Goal: Task Accomplishment & Management: Use online tool/utility

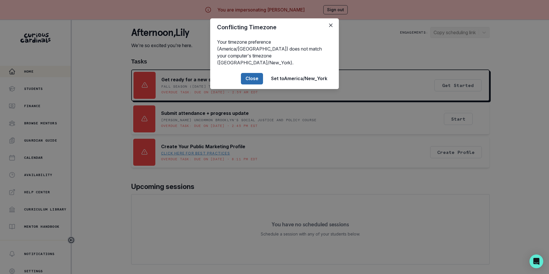
click at [258, 73] on button "Close" at bounding box center [252, 78] width 22 height 11
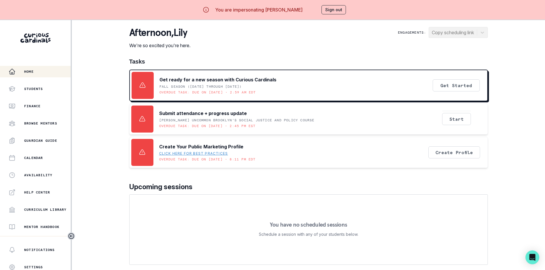
click at [340, 9] on button "Sign out" at bounding box center [333, 9] width 24 height 9
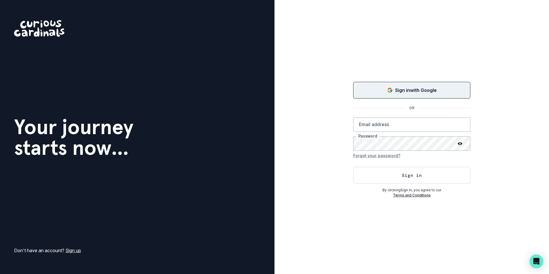
click at [403, 87] on p "Sign in with Google" at bounding box center [416, 90] width 42 height 7
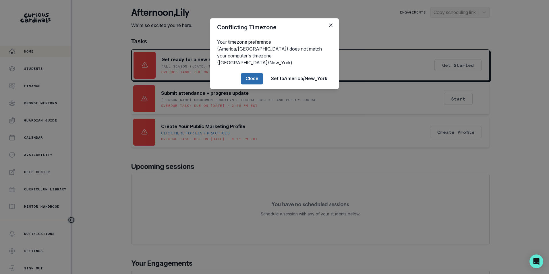
click at [253, 73] on button "Close" at bounding box center [252, 78] width 22 height 11
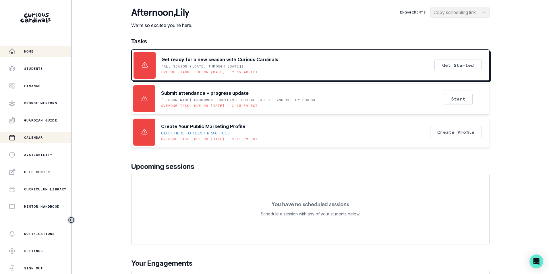
scroll to position [78, 0]
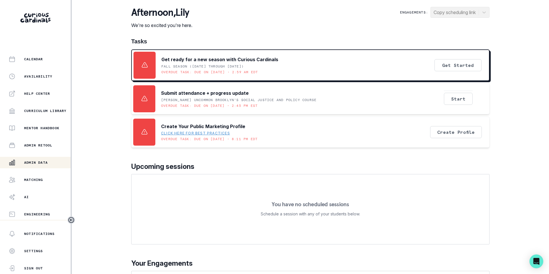
click at [48, 163] on p "Admin Data" at bounding box center [36, 162] width 24 height 5
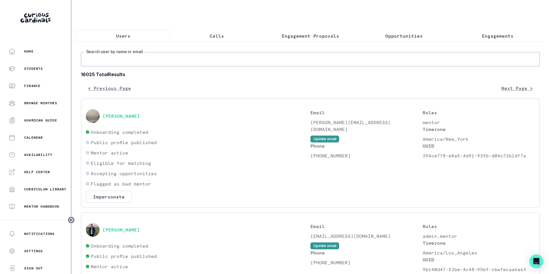
click at [154, 58] on input "Search user by name or email" at bounding box center [310, 59] width 459 height 14
paste input "[PERSON_NAME][EMAIL_ADDRESS][PERSON_NAME][DOMAIN_NAME]"
type input "[PERSON_NAME][EMAIL_ADDRESS][PERSON_NAME][DOMAIN_NAME]"
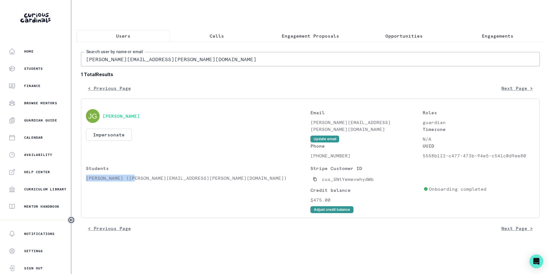
drag, startPoint x: 85, startPoint y: 183, endPoint x: 133, endPoint y: 183, distance: 48.5
click at [133, 183] on div "[PERSON_NAME] Impersonate Confirmation Are you sure? Impersonating means that w…" at bounding box center [310, 157] width 459 height 119
copy p "[PERSON_NAME]"
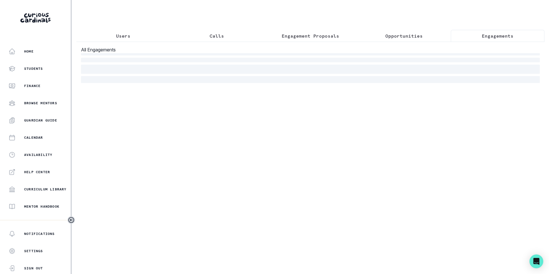
click at [490, 33] on p "Engagements" at bounding box center [498, 35] width 32 height 7
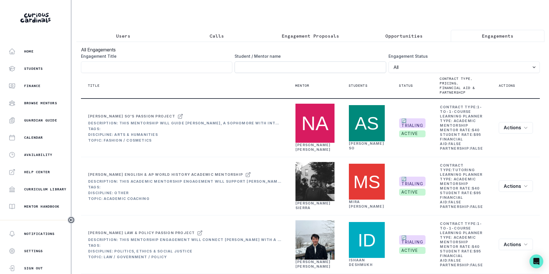
click at [295, 69] on input "Engagement Title" at bounding box center [310, 66] width 151 height 11
paste input "[PERSON_NAME]"
type input "[PERSON_NAME]"
click button "submit" at bounding box center [0, 0] width 0 height 0
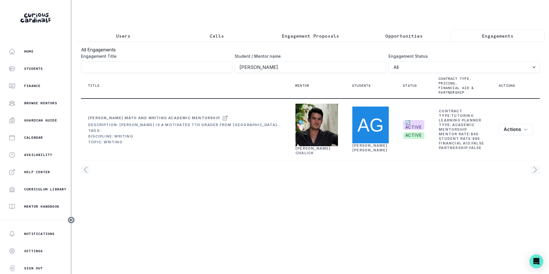
click at [129, 36] on p "Users" at bounding box center [123, 35] width 14 height 7
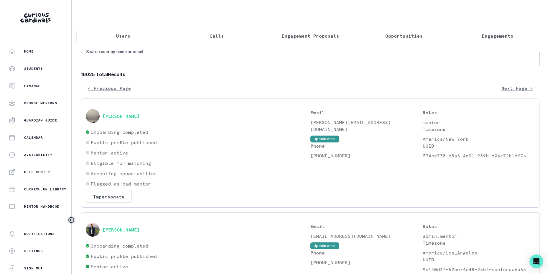
click at [133, 66] on input "Search user by name or email" at bounding box center [310, 59] width 459 height 14
paste input "[PERSON_NAME][EMAIL_ADDRESS][PERSON_NAME][DOMAIN_NAME]"
type input "[PERSON_NAME][EMAIL_ADDRESS][PERSON_NAME][DOMAIN_NAME]"
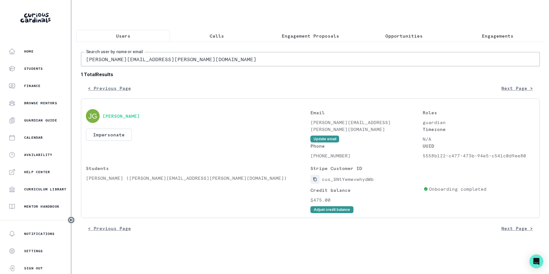
click at [316, 181] on icon "Copied to clipboard" at bounding box center [315, 179] width 4 height 4
click at [178, 61] on input "[PERSON_NAME][EMAIL_ADDRESS][PERSON_NAME][DOMAIN_NAME]" at bounding box center [310, 59] width 459 height 14
paste input "[PERSON_NAME].[PERSON_NAME]"
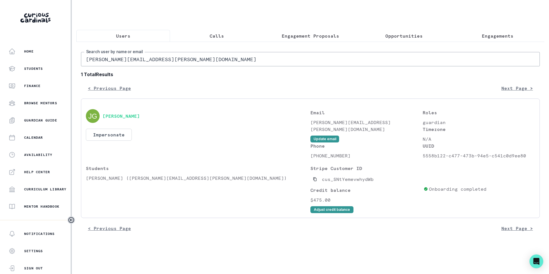
type input "[PERSON_NAME][EMAIL_ADDRESS][PERSON_NAME][DOMAIN_NAME]"
click at [316, 181] on icon "Copied to clipboard" at bounding box center [314, 179] width 3 height 4
drag, startPoint x: 87, startPoint y: 184, endPoint x: 120, endPoint y: 183, distance: 33.0
click at [120, 181] on p "[PERSON_NAME] ([EMAIL_ADDRESS][DOMAIN_NAME])" at bounding box center [198, 178] width 224 height 7
copy p "[PERSON_NAME]"
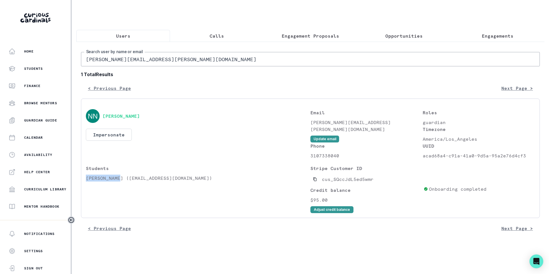
click at [496, 35] on p "Engagements" at bounding box center [498, 35] width 32 height 7
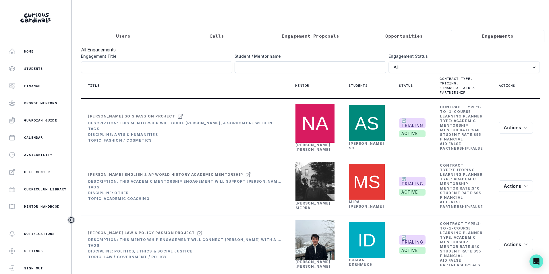
click at [328, 67] on input "Engagement Title" at bounding box center [310, 66] width 151 height 11
paste input "[PERSON_NAME]"
type input "[PERSON_NAME]"
click button "submit" at bounding box center [0, 0] width 0 height 0
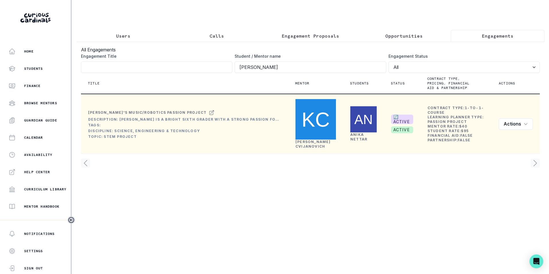
click at [306, 142] on link "[PERSON_NAME]" at bounding box center [312, 144] width 35 height 9
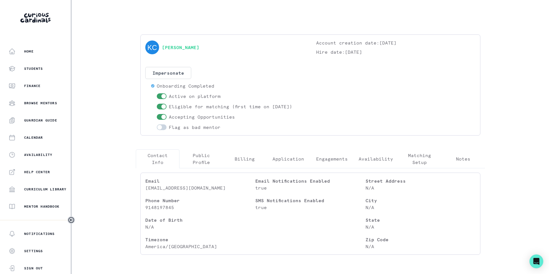
click at [331, 158] on p "Engagements" at bounding box center [332, 158] width 32 height 7
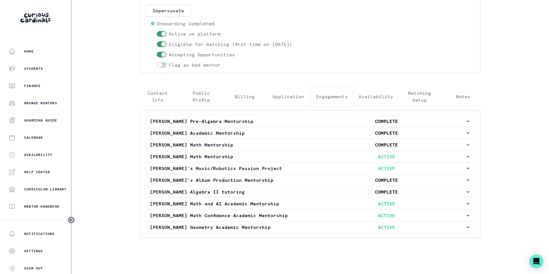
scroll to position [65, 0]
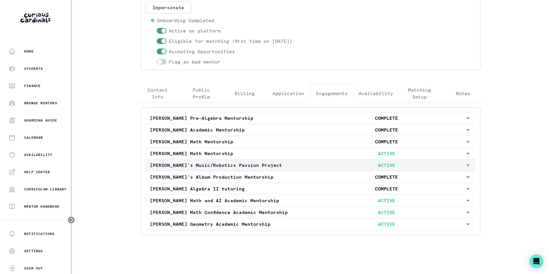
click at [324, 163] on p "ACTIVE" at bounding box center [386, 165] width 158 height 7
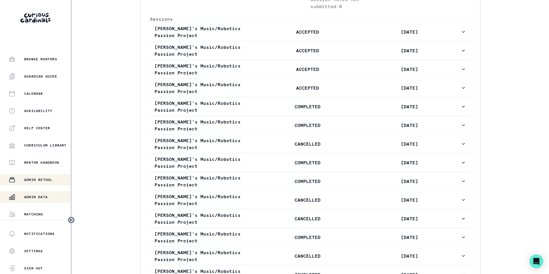
scroll to position [78, 0]
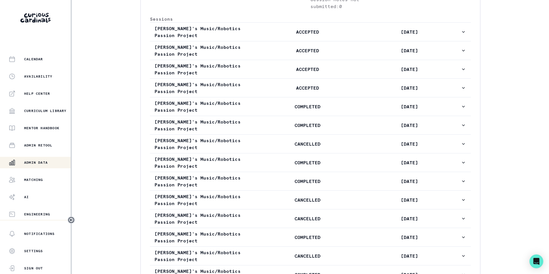
click at [39, 164] on p "Admin Data" at bounding box center [36, 162] width 24 height 5
click at [33, 161] on p "Admin Data" at bounding box center [36, 162] width 24 height 5
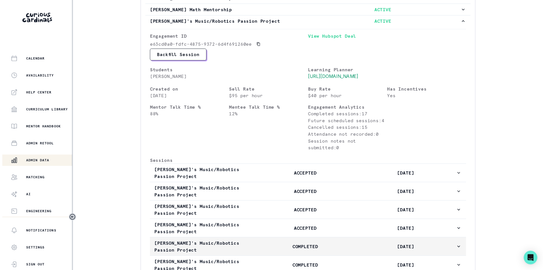
scroll to position [65, 0]
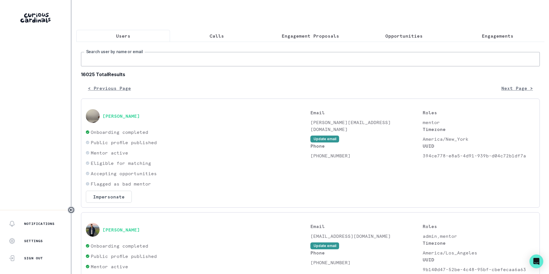
click at [128, 61] on input "Search user by name or email" at bounding box center [310, 59] width 459 height 14
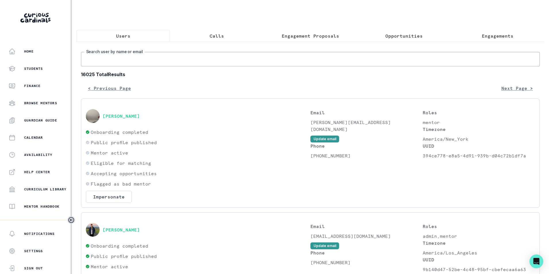
paste input "[EMAIL_ADDRESS][DOMAIN_NAME]"
type input "[EMAIL_ADDRESS][DOMAIN_NAME]"
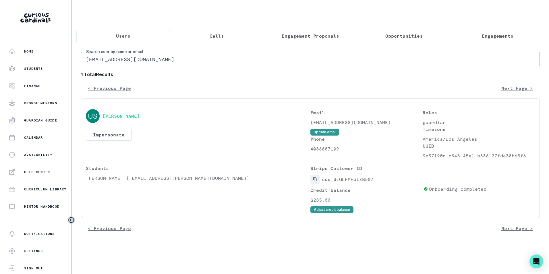
click at [316, 181] on icon "Copied to clipboard" at bounding box center [315, 179] width 4 height 4
click at [488, 34] on p "Engagements" at bounding box center [498, 35] width 32 height 7
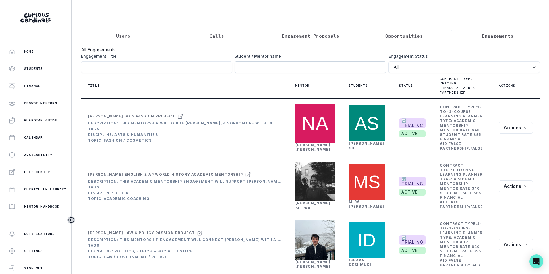
click at [304, 73] on input "Engagement Title" at bounding box center [310, 66] width 151 height 11
paste input "cus_SzQLFMF3IZB507"
type input "cus_SzQLFMF3IZB507"
click button "submit" at bounding box center [0, 0] width 0 height 0
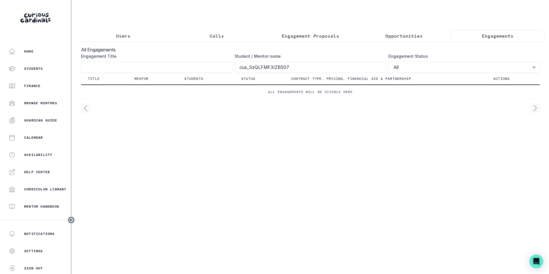
click at [127, 37] on p "Users" at bounding box center [123, 35] width 14 height 7
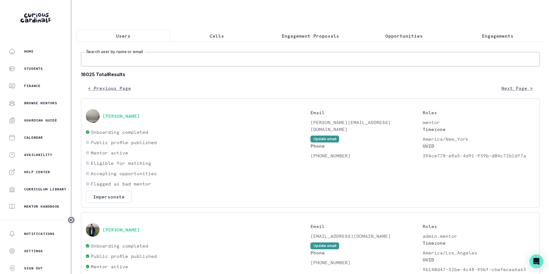
click at [129, 61] on input "Search user by name or email" at bounding box center [310, 59] width 459 height 14
paste input "[PERSON_NAME][EMAIL_ADDRESS][PERSON_NAME][DOMAIN_NAME]"
type input "[PERSON_NAME][EMAIL_ADDRESS][PERSON_NAME][DOMAIN_NAME]"
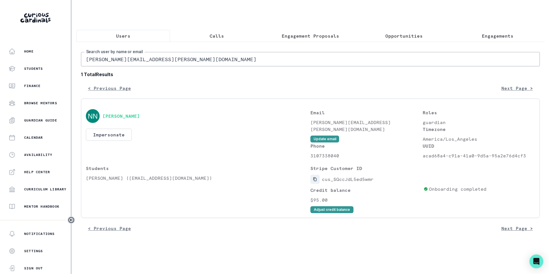
click at [316, 181] on icon "Copied to clipboard" at bounding box center [315, 179] width 4 height 4
drag, startPoint x: 85, startPoint y: 183, endPoint x: 116, endPoint y: 183, distance: 31.0
click at [116, 183] on div "[PERSON_NAME] Impersonate Confirmation Are you sure? Impersonating means that w…" at bounding box center [310, 157] width 459 height 119
click at [118, 181] on p "[PERSON_NAME] ([EMAIL_ADDRESS][DOMAIN_NAME])" at bounding box center [198, 178] width 224 height 7
drag, startPoint x: 119, startPoint y: 183, endPoint x: 85, endPoint y: 185, distance: 34.5
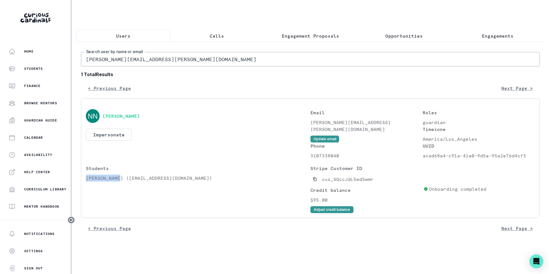
click at [85, 185] on div "[PERSON_NAME] Impersonate Confirmation Are you sure? Impersonating means that w…" at bounding box center [310, 157] width 459 height 119
copy p "[PERSON_NAME]"
click at [490, 36] on p "Engagements" at bounding box center [498, 35] width 32 height 7
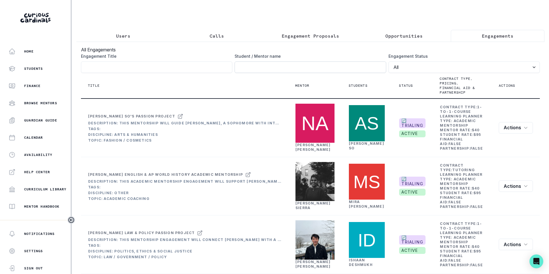
click at [302, 69] on input "Engagement Title" at bounding box center [310, 66] width 151 height 11
paste input "[PERSON_NAME]"
type input "[PERSON_NAME]"
click button "submit" at bounding box center [0, 0] width 0 height 0
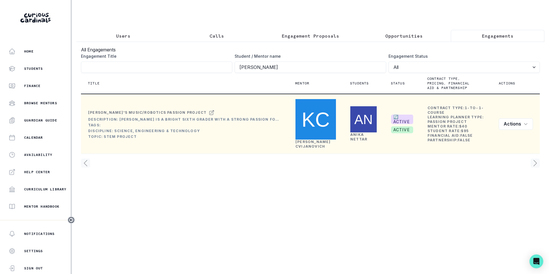
click at [306, 143] on link "[PERSON_NAME]" at bounding box center [312, 144] width 35 height 9
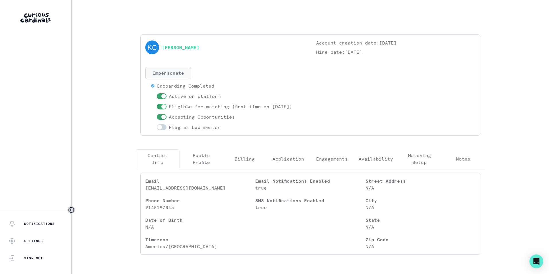
click at [164, 71] on button "Impersonate" at bounding box center [168, 73] width 46 height 12
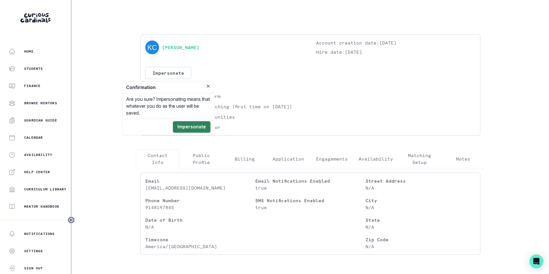
click at [188, 124] on button "Impersonate" at bounding box center [192, 126] width 38 height 11
